Goal: Task Accomplishment & Management: Manage account settings

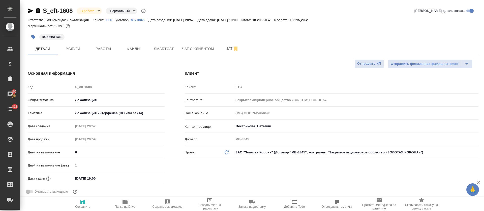
select select "RU"
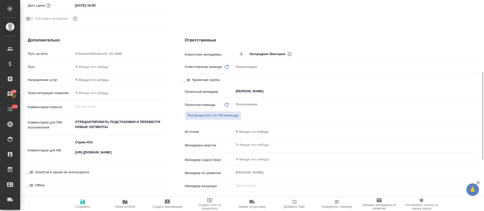
click at [111, 152] on textarea "Сержи IOS: https://smartcat.com/projects/c2167bad-6919-42f6-9136-a07398b7a8d9/f…" at bounding box center [118, 150] width 91 height 24
click at [111, 152] on textarea "Сержи IOS: https://smartcat.com/projects/c2167bad-6919-42f6-9136-a07398b7a8d9/f…" at bounding box center [119, 151] width 91 height 24
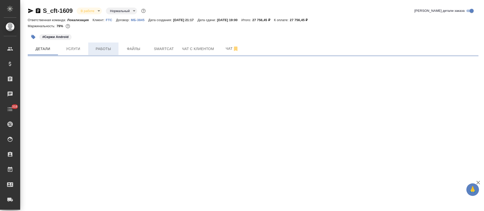
select select "RU"
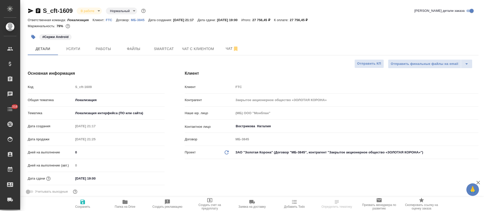
type textarea "x"
type input "[PERSON_NAME]"
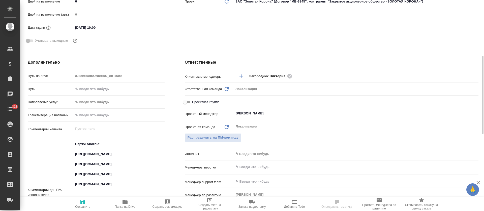
scroll to position [265, 0]
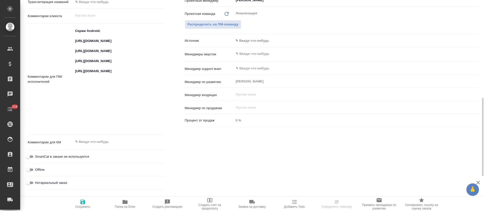
type textarea "x"
click at [96, 45] on textarea "Сержи Android: [URL][DOMAIN_NAME] [URL][DOMAIN_NAME] [URL][DOMAIN_NAME] [URL][D…" at bounding box center [118, 79] width 91 height 104
click at [96, 45] on textarea "Сержи Android: [URL][DOMAIN_NAME] [URL][DOMAIN_NAME] [URL][DOMAIN_NAME] [URL][D…" at bounding box center [119, 79] width 91 height 104
type textarea "x"
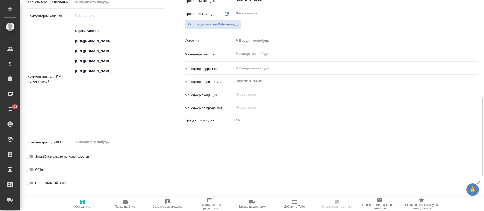
type textarea "x"
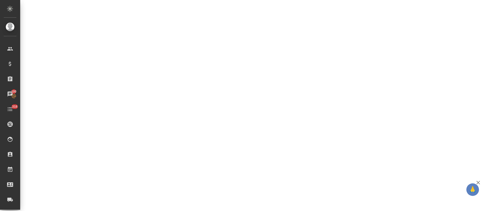
select select "RU"
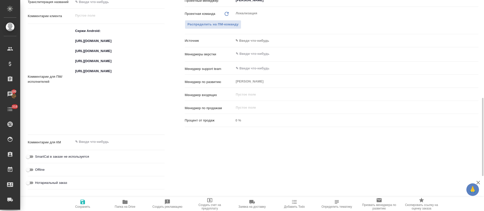
type textarea "x"
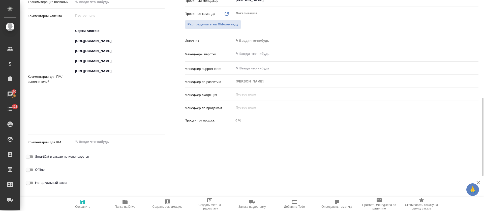
type textarea "x"
click at [95, 71] on textarea "Сержи Android: [URL][DOMAIN_NAME] [URL][DOMAIN_NAME] [URL][DOMAIN_NAME] [URL][D…" at bounding box center [119, 79] width 91 height 104
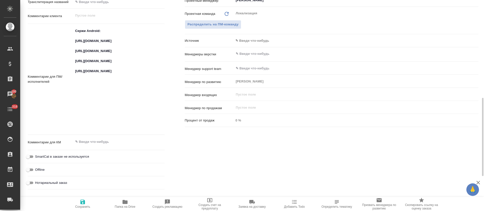
type textarea "x"
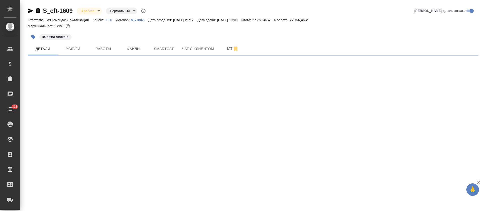
select select "RU"
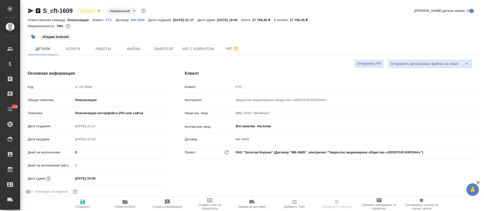
type textarea "x"
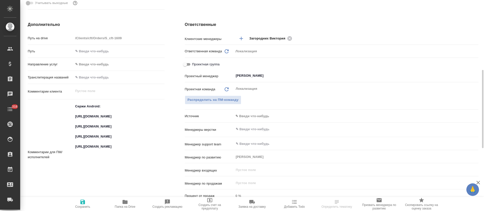
scroll to position [227, 0]
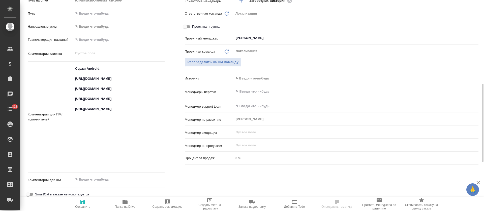
type textarea "x"
click at [85, 133] on textarea "Сержи Android: https://smartcat.com/projects/ce1e2d04-3e56-436e-975d-80da745dea…" at bounding box center [118, 117] width 91 height 104
click at [85, 133] on textarea "Сержи Android: https://smartcat.com/projects/ce1e2d04-3e56-436e-975d-80da745dea…" at bounding box center [119, 117] width 91 height 104
type textarea "x"
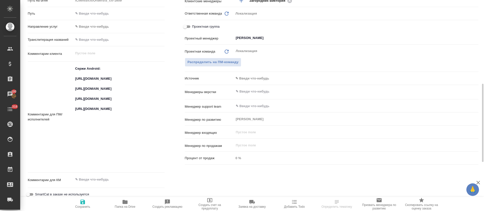
type textarea "x"
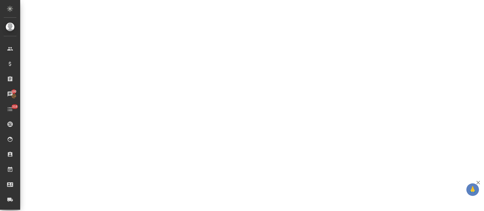
select select "RU"
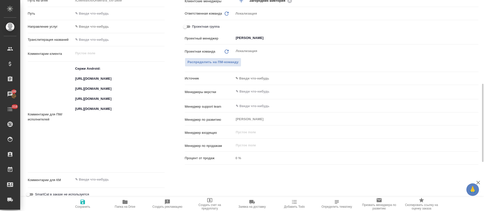
type textarea "x"
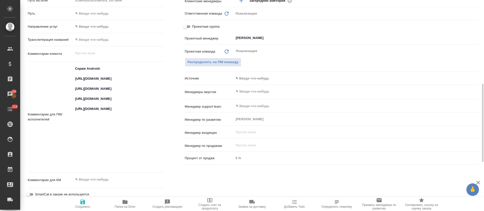
type textarea "x"
click at [84, 162] on textarea "Сержи Android: https://smartcat.com/projects/ce1e2d04-3e56-436e-975d-80da745dea…" at bounding box center [118, 117] width 91 height 104
type textarea "x"
click at [84, 162] on textarea "Сержи Android: https://smartcat.com/projects/ce1e2d04-3e56-436e-975d-80da745dea…" at bounding box center [118, 117] width 91 height 104
click at [84, 162] on textarea "Сержи Android: https://smartcat.com/projects/ce1e2d04-3e56-436e-975d-80da745dea…" at bounding box center [119, 117] width 91 height 104
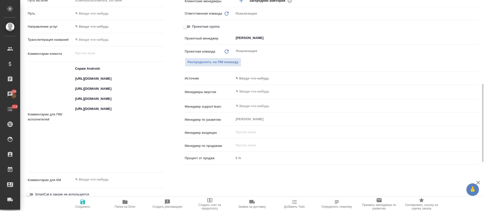
type textarea "x"
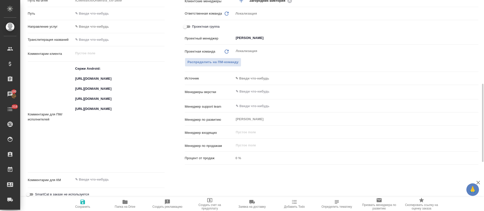
type textarea "x"
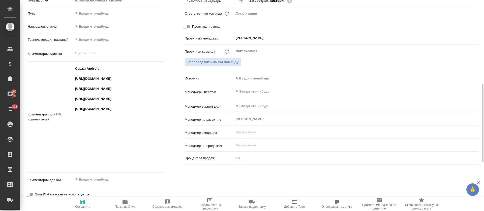
type textarea "x"
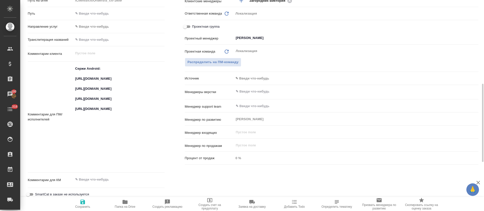
type textarea "x"
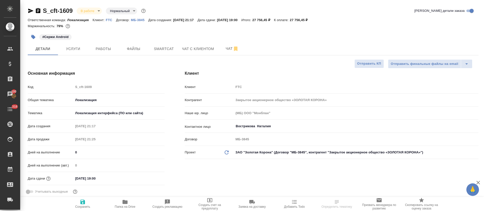
select select "RU"
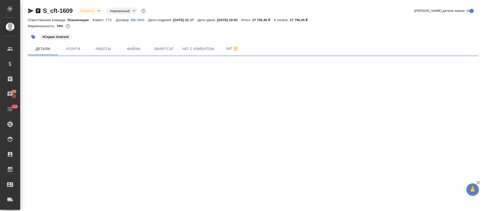
select select "RU"
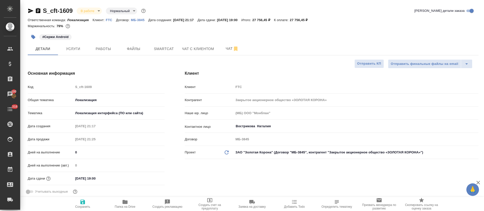
type textarea "x"
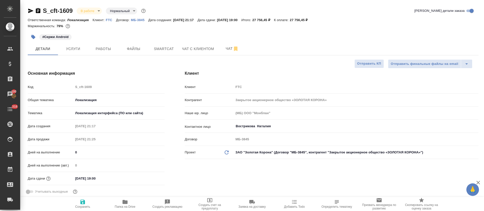
type textarea "x"
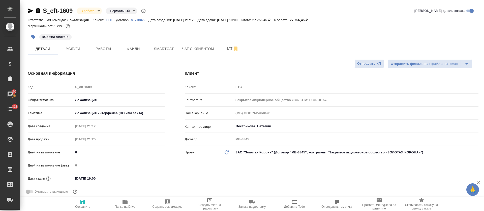
type textarea "x"
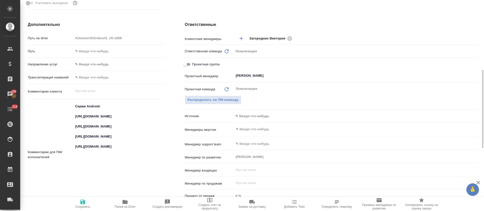
scroll to position [265, 0]
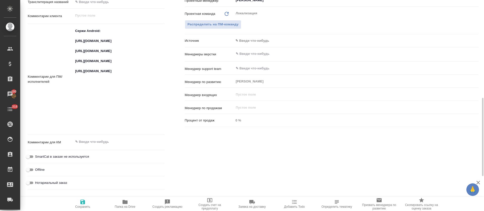
type textarea "x"
click at [81, 87] on textarea "Сержи Android: https://smartcat.com/projects/ce1e2d04-3e56-436e-975d-80da745dea…" at bounding box center [118, 79] width 91 height 104
click at [84, 74] on textarea "Сержи Android: https://smartcat.com/projects/ce1e2d04-3e56-436e-975d-80da745dea…" at bounding box center [119, 79] width 91 height 104
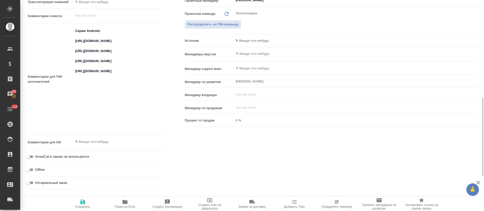
type textarea "x"
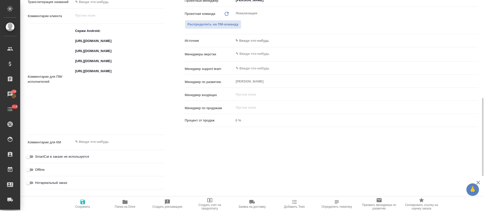
type textarea "x"
click at [81, 96] on textarea "Сержи Android: https://smartcat.com/projects/ce1e2d04-3e56-436e-975d-80da745dea…" at bounding box center [119, 79] width 91 height 104
type textarea "x"
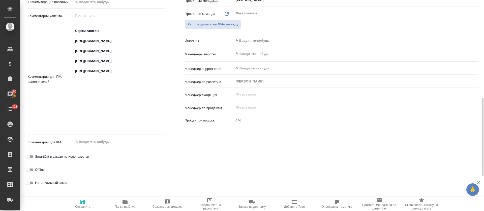
type textarea "x"
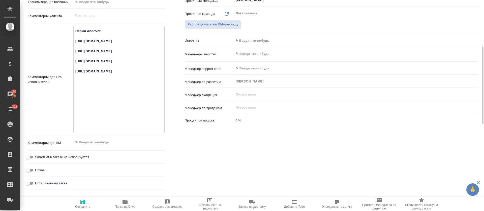
scroll to position [151, 0]
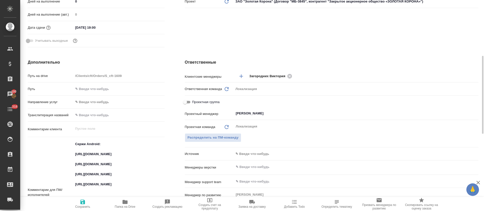
type textarea "x"
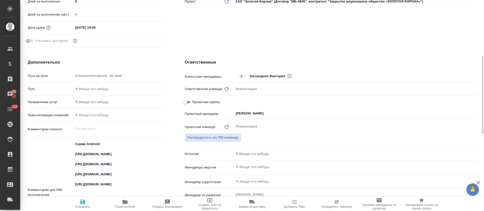
type textarea "x"
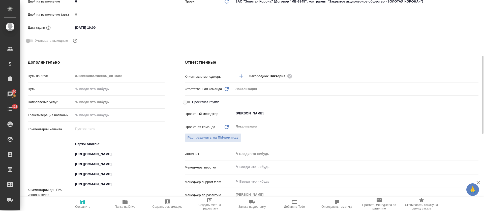
type textarea "x"
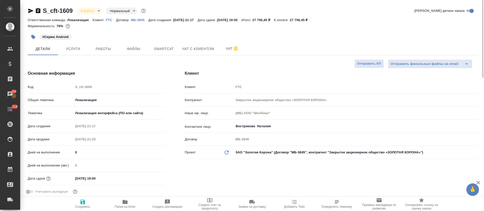
type textarea "x"
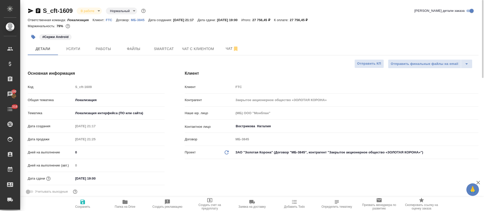
type textarea "x"
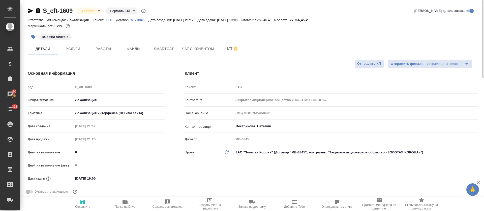
type textarea "x"
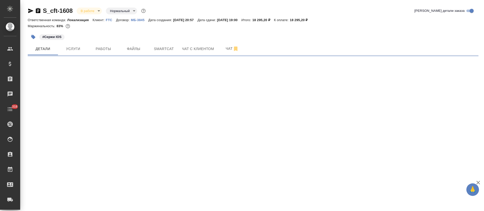
select select "RU"
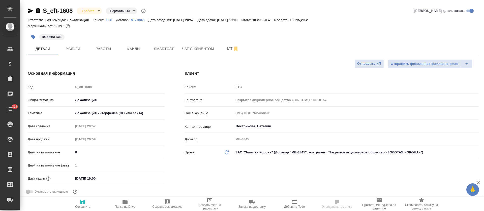
type textarea "x"
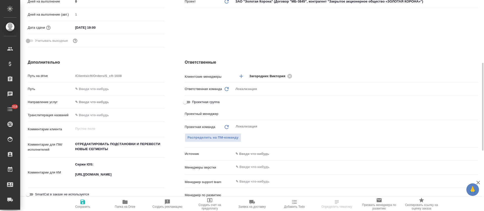
type input "[PERSON_NAME] [PERSON_NAME]"
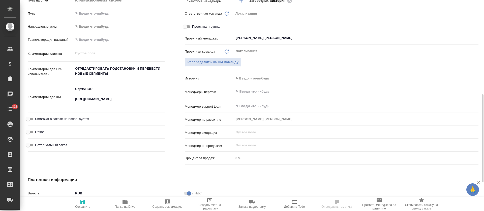
type textarea "x"
click at [97, 102] on textarea "Сержи IOS: [URL][DOMAIN_NAME]" at bounding box center [119, 97] width 91 height 24
type textarea "x"
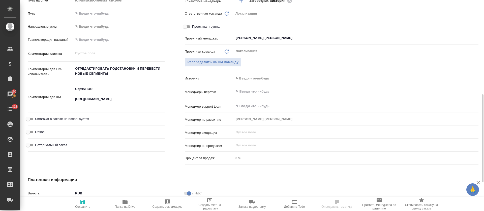
type textarea "x"
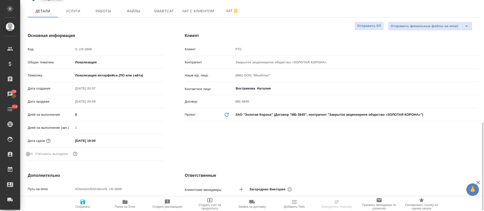
scroll to position [0, 0]
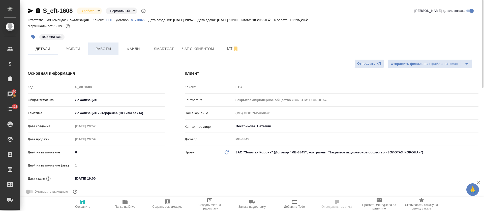
click at [101, 46] on span "Работы" at bounding box center [103, 49] width 24 height 6
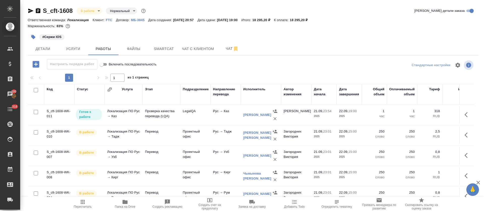
click at [36, 92] on input "checkbox" at bounding box center [36, 90] width 4 height 4
checkbox input "true"
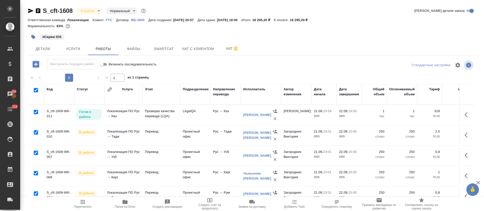
checkbox input "true"
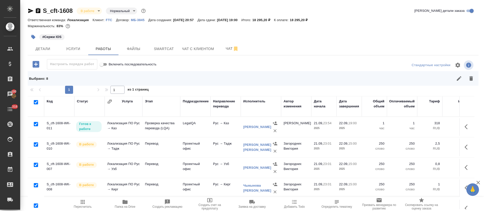
click at [34, 124] on input "checkbox" at bounding box center [36, 124] width 4 height 4
checkbox input "false"
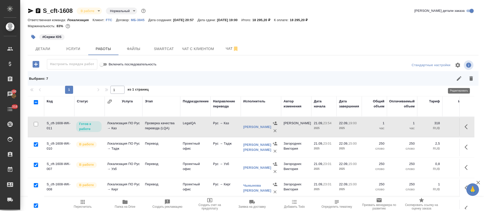
click at [460, 78] on icon "button" at bounding box center [459, 79] width 6 height 6
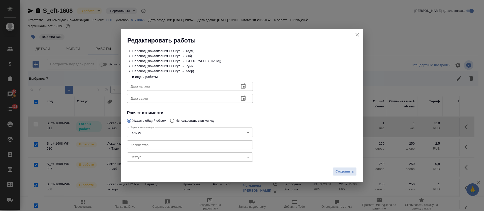
click at [144, 158] on body "🙏 .cls-1 fill:#fff; AWATERA [PERSON_NAME] Спецификации Заказы 100 Чаты 318 Todo…" at bounding box center [242, 105] width 484 height 211
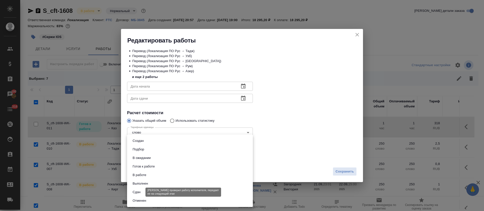
click at [140, 194] on button "Сдан" at bounding box center [136, 193] width 11 height 6
type input "closed"
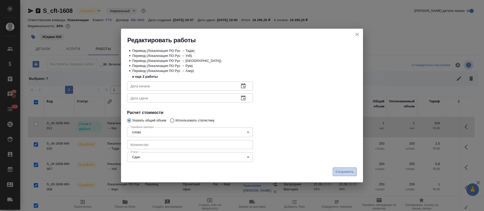
click at [343, 169] on button "Сохранить" at bounding box center [345, 172] width 24 height 9
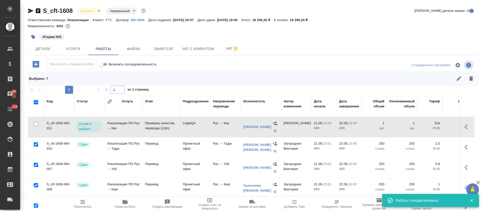
click at [100, 9] on body "🙏 .cls-1 fill:#fff; AWATERA [PERSON_NAME] Спецификации Заказы 100 Чаты 318 Todo…" at bounding box center [242, 105] width 484 height 211
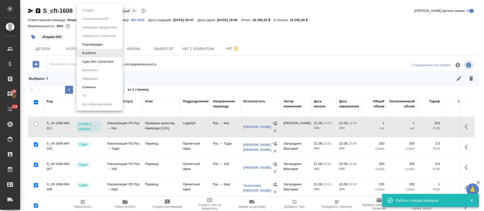
click at [92, 66] on li "Сдан без статистики" at bounding box center [100, 61] width 46 height 9
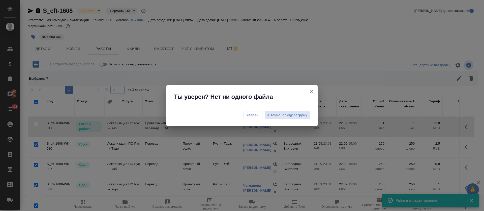
click at [255, 114] on span "Уверен!" at bounding box center [252, 115] width 13 height 5
